Goal: Navigation & Orientation: Find specific page/section

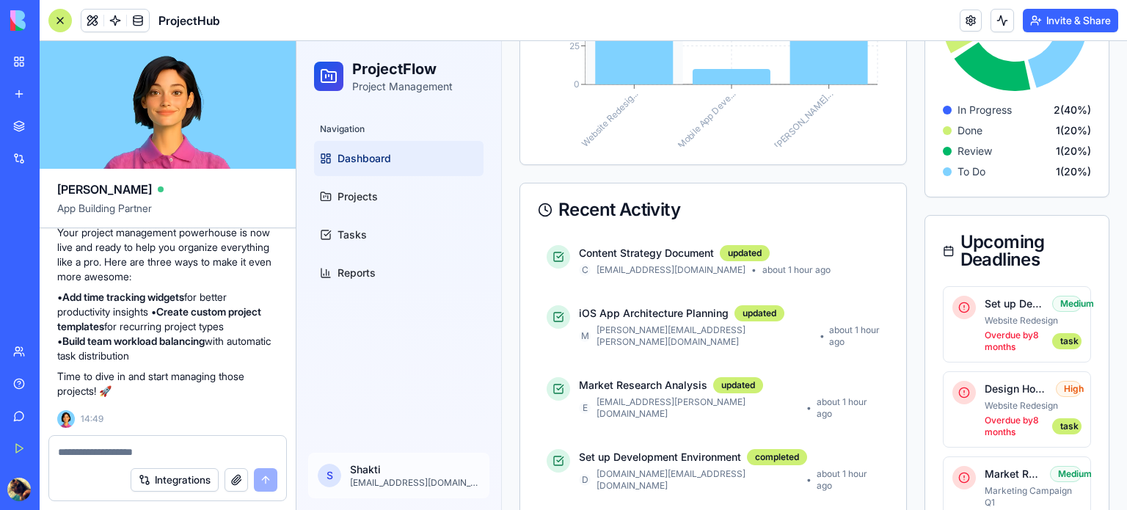
scroll to position [249, 0]
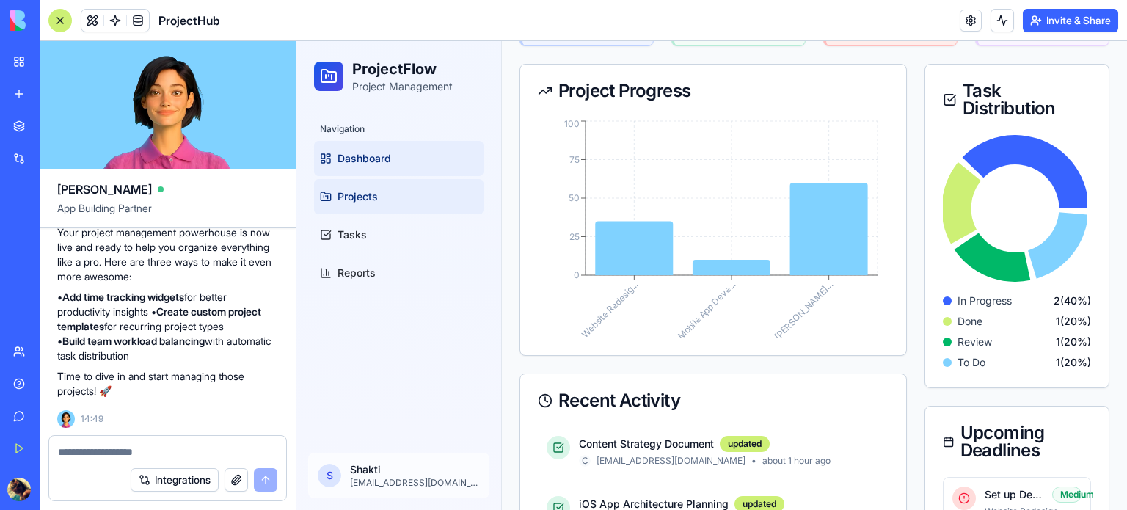
click at [360, 199] on span "Projects" at bounding box center [357, 196] width 40 height 15
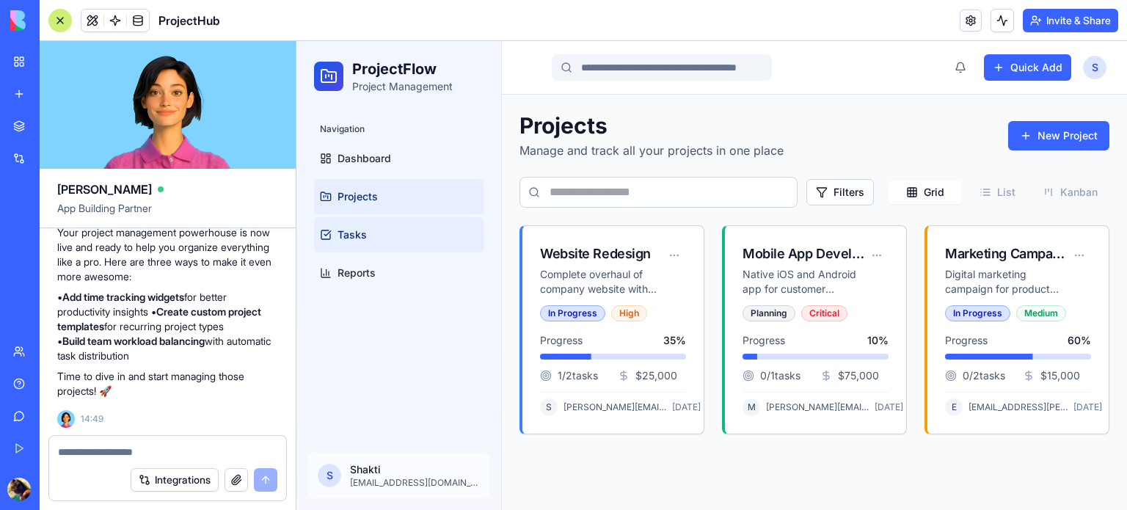
scroll to position [0, 0]
click at [367, 237] on link "Tasks" at bounding box center [398, 234] width 169 height 35
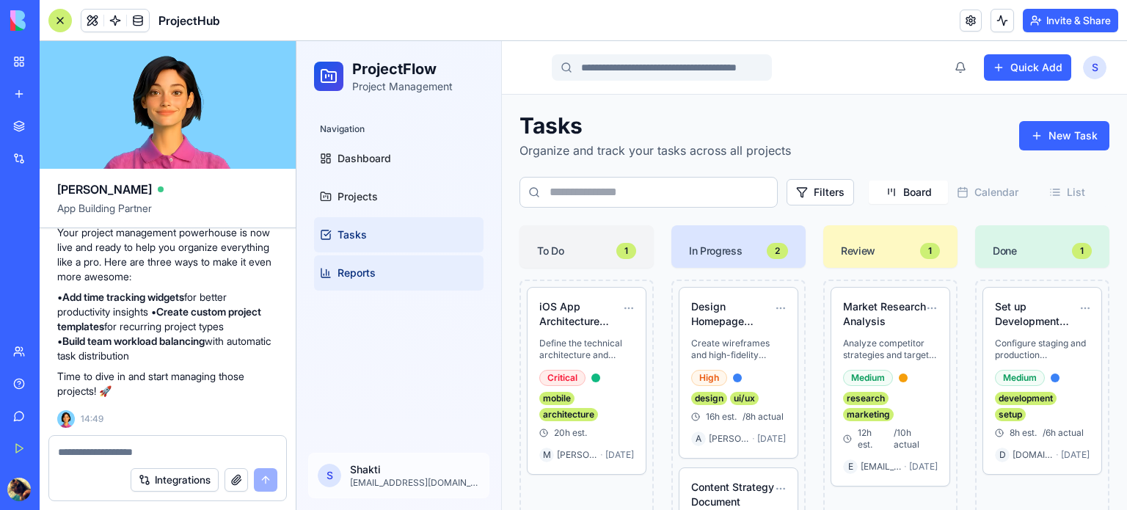
click at [373, 271] on span "Reports" at bounding box center [356, 273] width 38 height 15
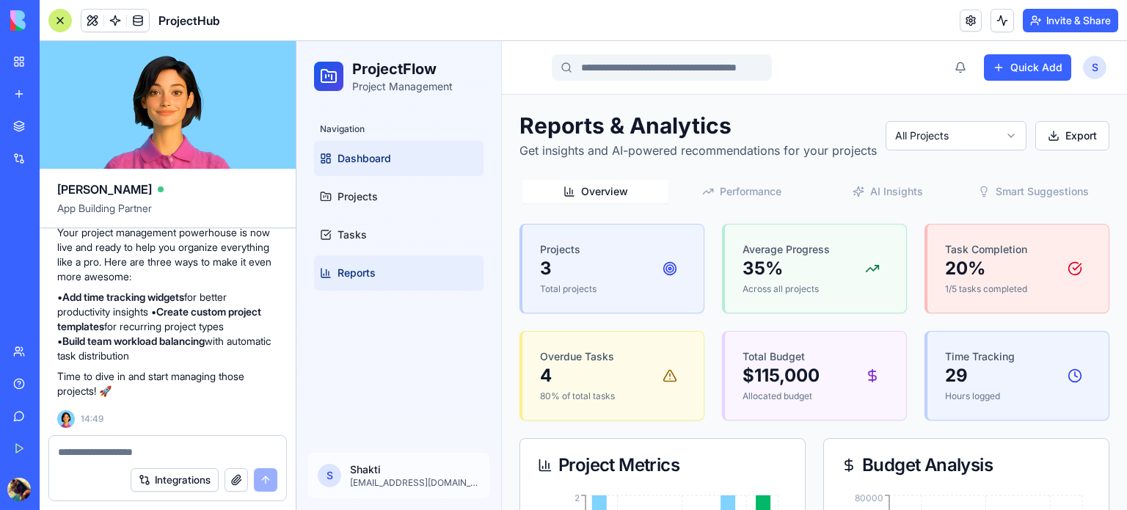
click at [380, 158] on span "Dashboard" at bounding box center [364, 158] width 54 height 15
click at [1000, 67] on button "Quick Add" at bounding box center [1027, 67] width 87 height 26
click at [1001, 64] on button "Quick Add" at bounding box center [1027, 67] width 87 height 26
click at [986, 65] on button "Quick Add" at bounding box center [1027, 67] width 87 height 26
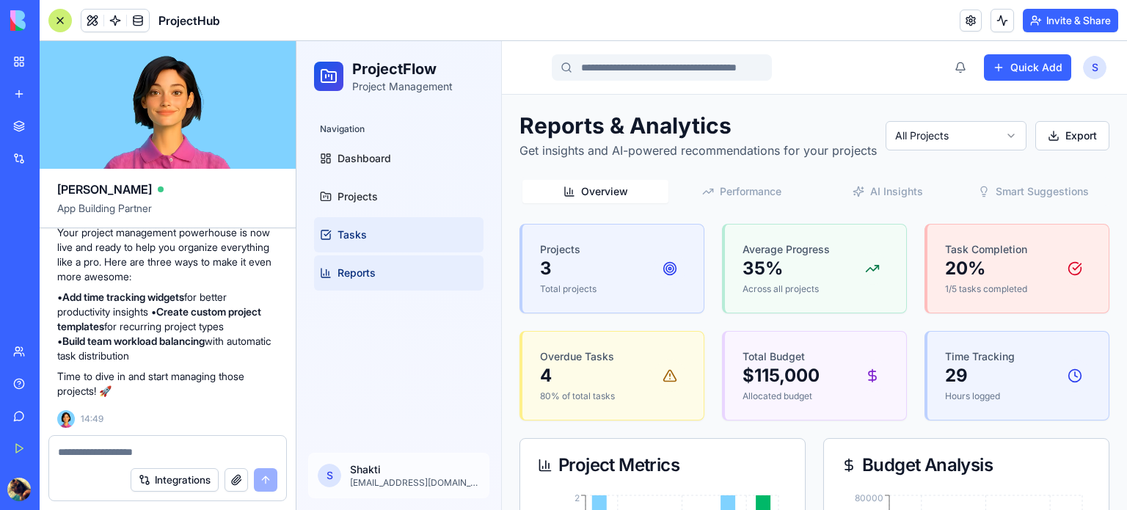
click at [379, 239] on link "Tasks" at bounding box center [398, 234] width 169 height 35
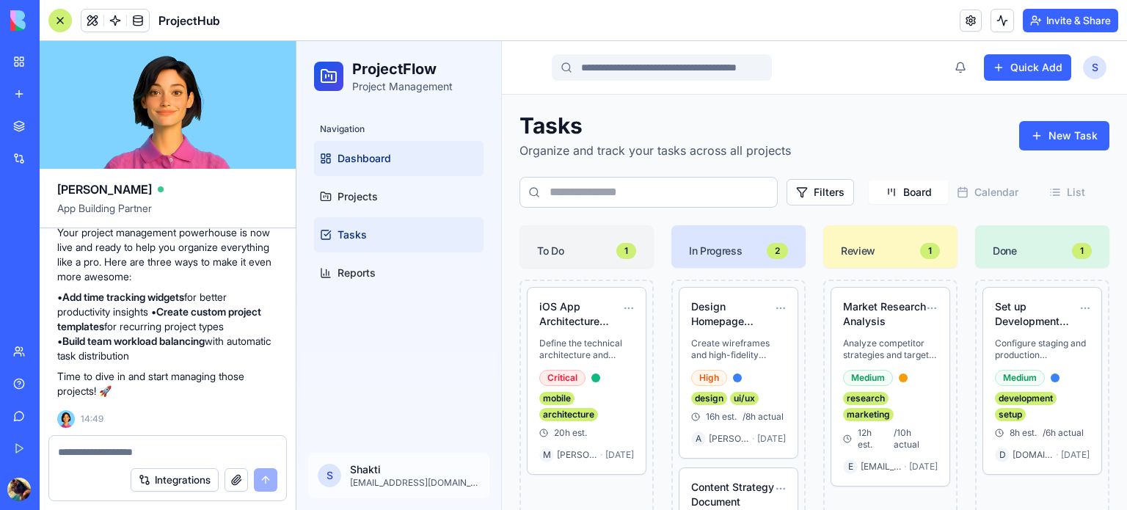
click at [378, 164] on span "Dashboard" at bounding box center [364, 158] width 54 height 15
